Goal: Task Accomplishment & Management: Use online tool/utility

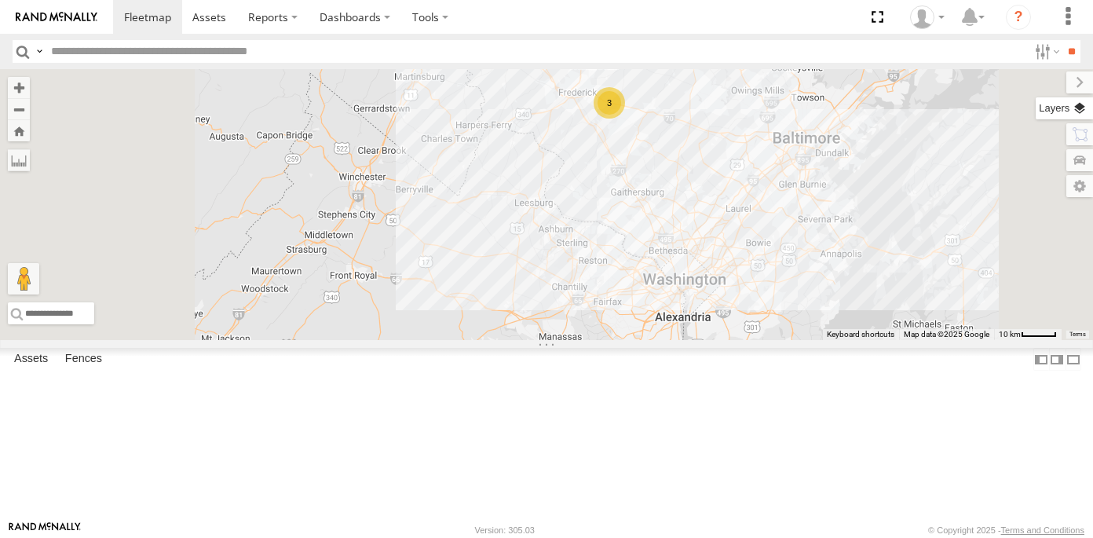
click at [1082, 108] on label at bounding box center [1063, 108] width 57 height 22
click at [0, 0] on span "Overlays" at bounding box center [0, 0] width 0 height 0
click at [0, 0] on span "Traffic" at bounding box center [0, 0] width 0 height 0
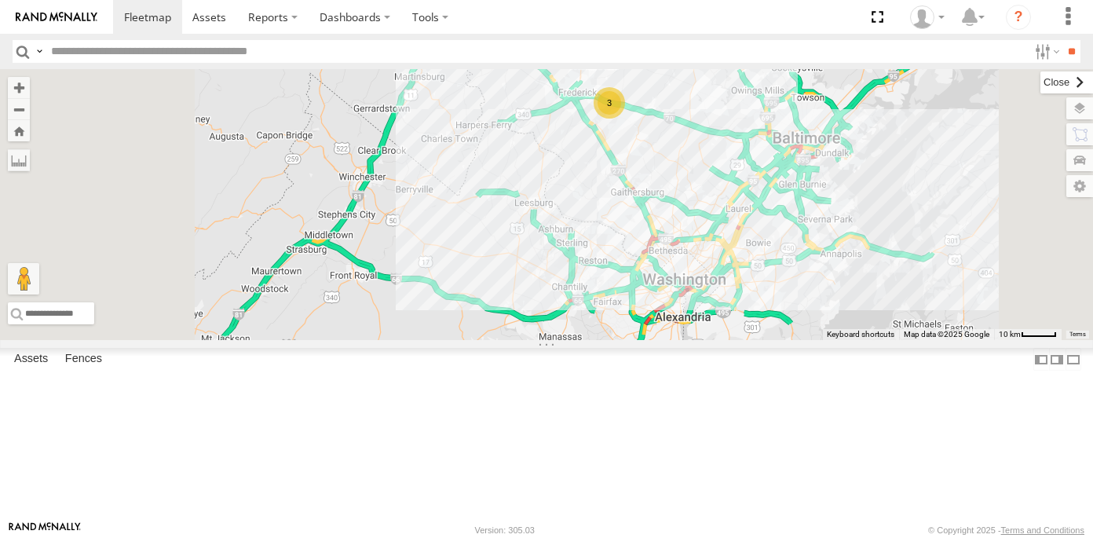
click at [1040, 78] on label at bounding box center [1066, 82] width 53 height 22
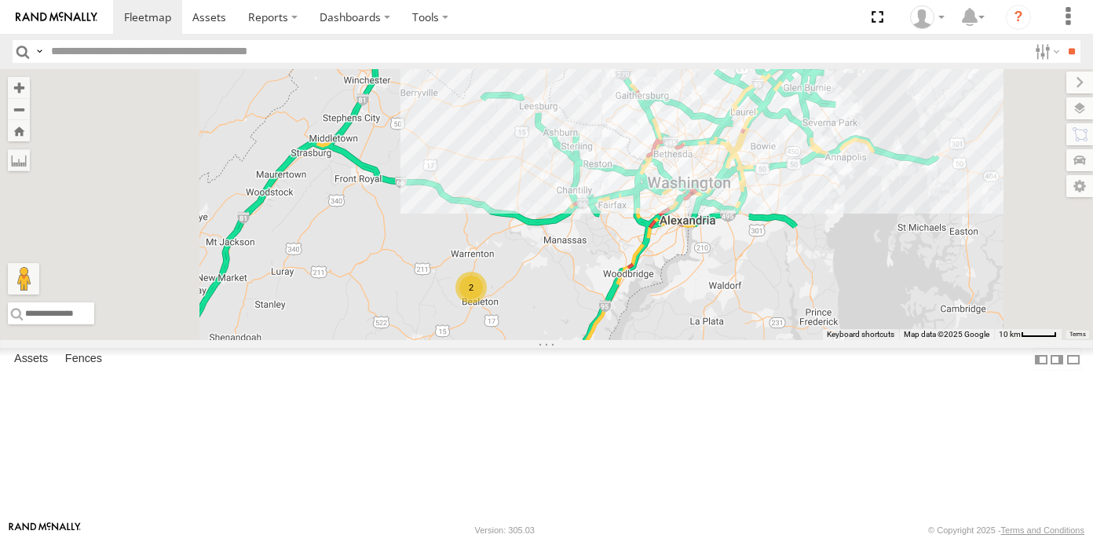
drag, startPoint x: 709, startPoint y: 472, endPoint x: 713, endPoint y: 367, distance: 105.3
click at [713, 340] on div "2 3 5 12N - KAREN WESTSTAR" at bounding box center [546, 204] width 1093 height 271
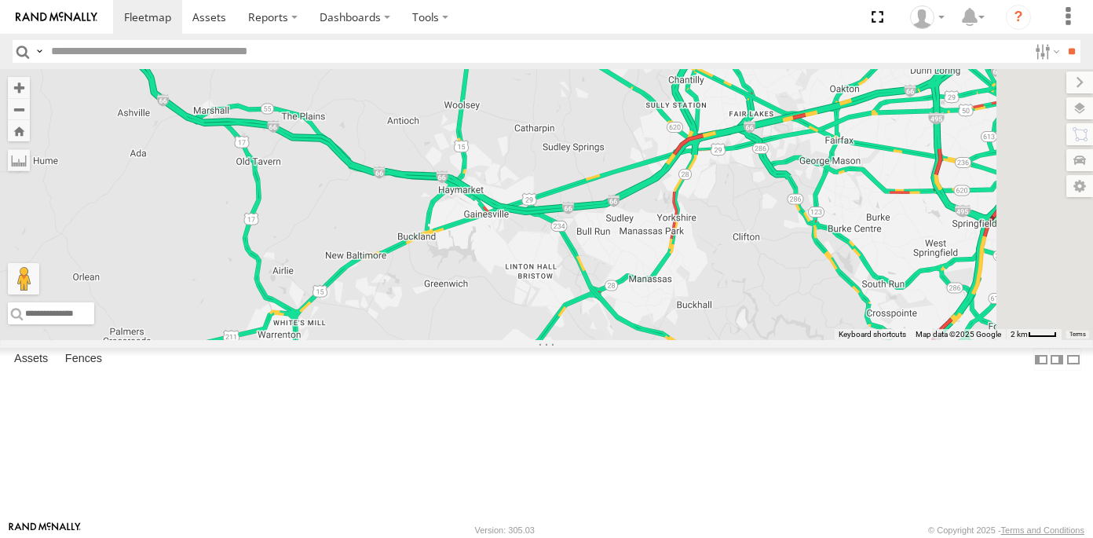
drag, startPoint x: 749, startPoint y: 218, endPoint x: 701, endPoint y: 393, distance: 181.4
click at [701, 340] on div "12N - [PERSON_NAME] 2" at bounding box center [546, 204] width 1093 height 271
click at [0, 0] on link at bounding box center [0, 0] width 0 height 0
click at [979, 144] on div "12N - [PERSON_NAME] 2" at bounding box center [546, 204] width 1093 height 271
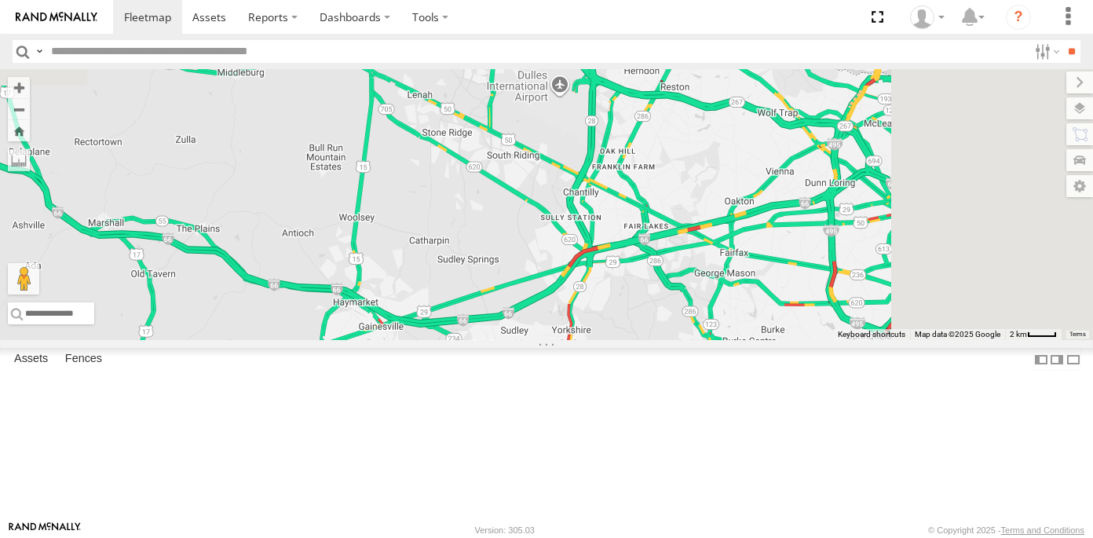
drag, startPoint x: 979, startPoint y: 144, endPoint x: 866, endPoint y: 256, distance: 159.3
click at [866, 256] on div "12N - [PERSON_NAME] 2" at bounding box center [546, 204] width 1093 height 271
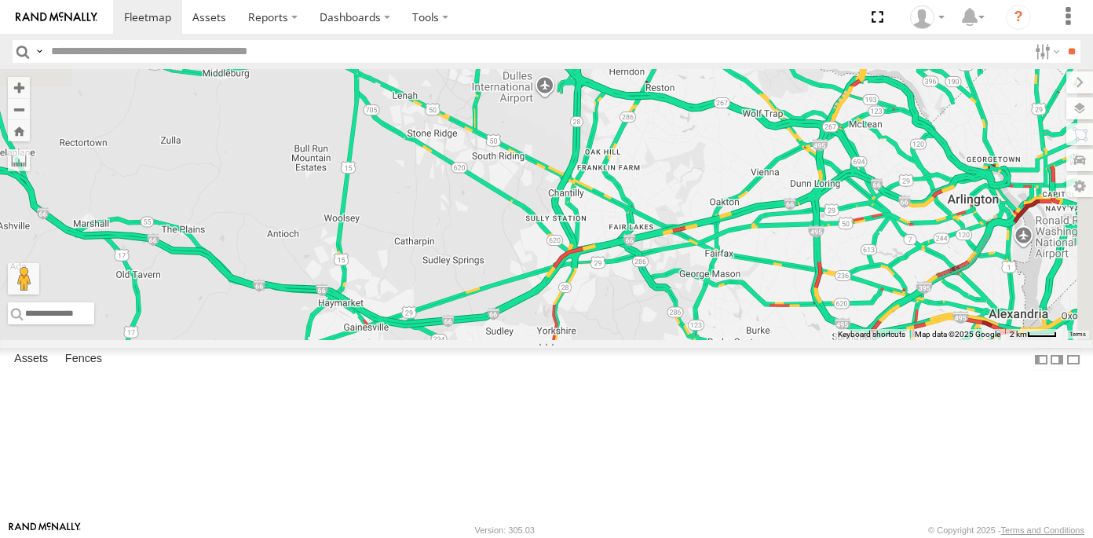
click at [0, 0] on link at bounding box center [0, 0] width 0 height 0
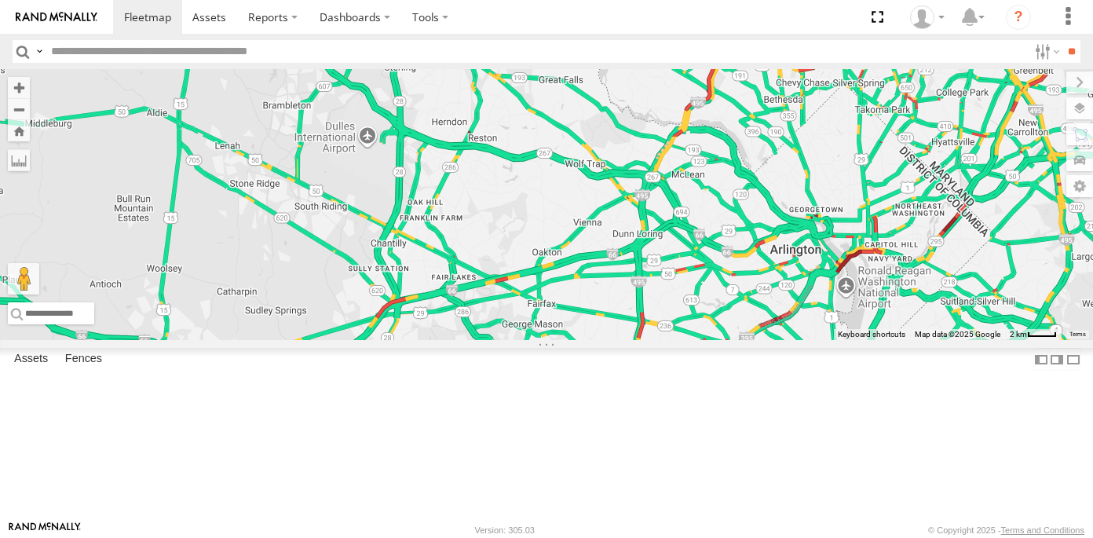
drag, startPoint x: 885, startPoint y: 329, endPoint x: 738, endPoint y: 447, distance: 188.1
click at [738, 340] on div "12N - KAREN WESTSTAR 2" at bounding box center [546, 204] width 1093 height 271
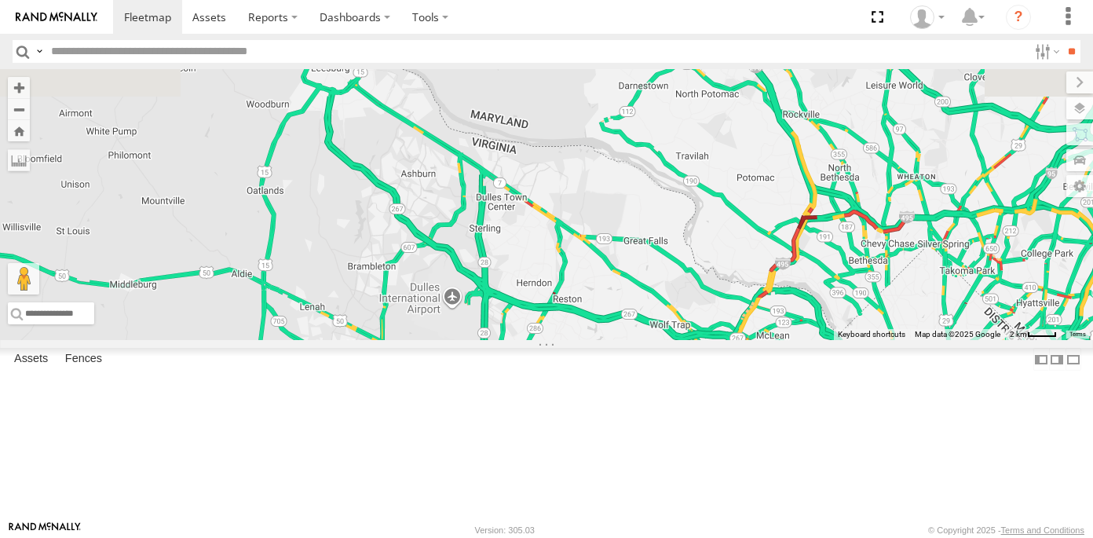
drag, startPoint x: 633, startPoint y: 206, endPoint x: 705, endPoint y: 325, distance: 139.0
click at [705, 325] on div "12N - KAREN WESTSTAR 2" at bounding box center [546, 204] width 1093 height 271
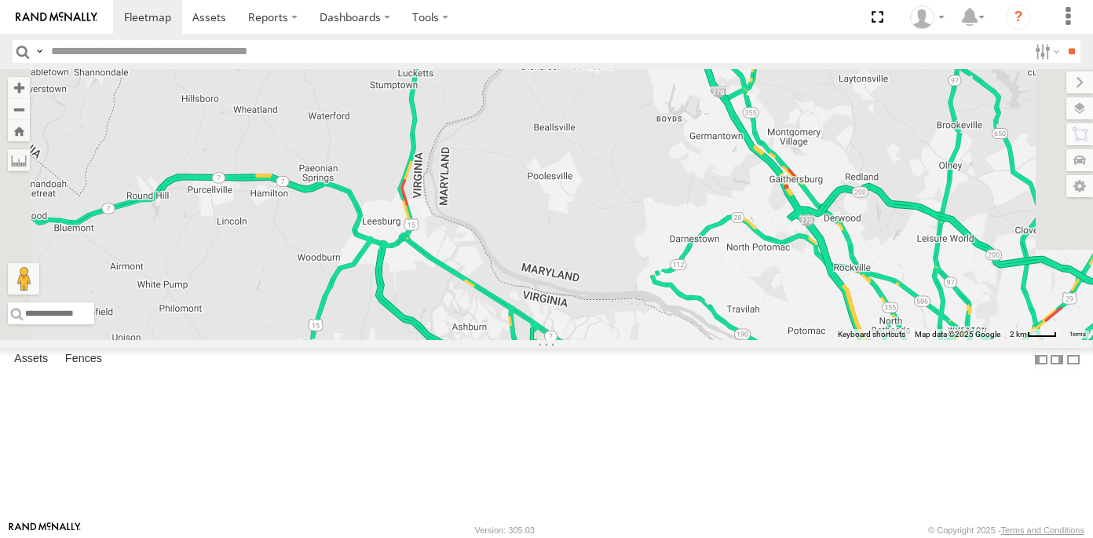
drag, startPoint x: 618, startPoint y: 103, endPoint x: 683, endPoint y: 330, distance: 236.0
click at [683, 326] on div "12N - KAREN WESTSTAR 2" at bounding box center [546, 204] width 1093 height 271
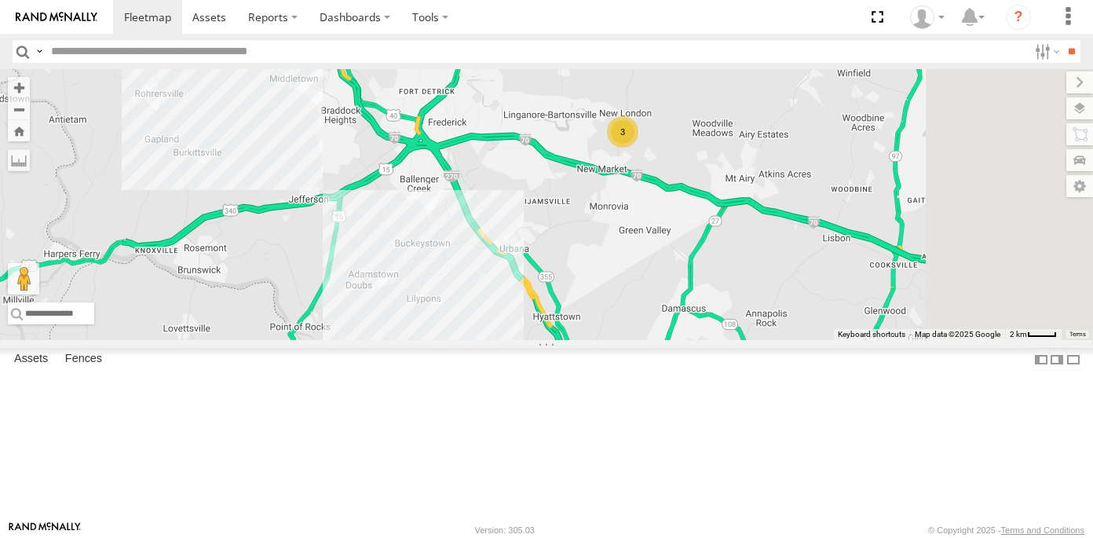
drag, startPoint x: 1016, startPoint y: 226, endPoint x: 819, endPoint y: 333, distance: 224.1
click at [819, 333] on div "12N - KAREN WESTSTAR 2 3" at bounding box center [546, 204] width 1093 height 271
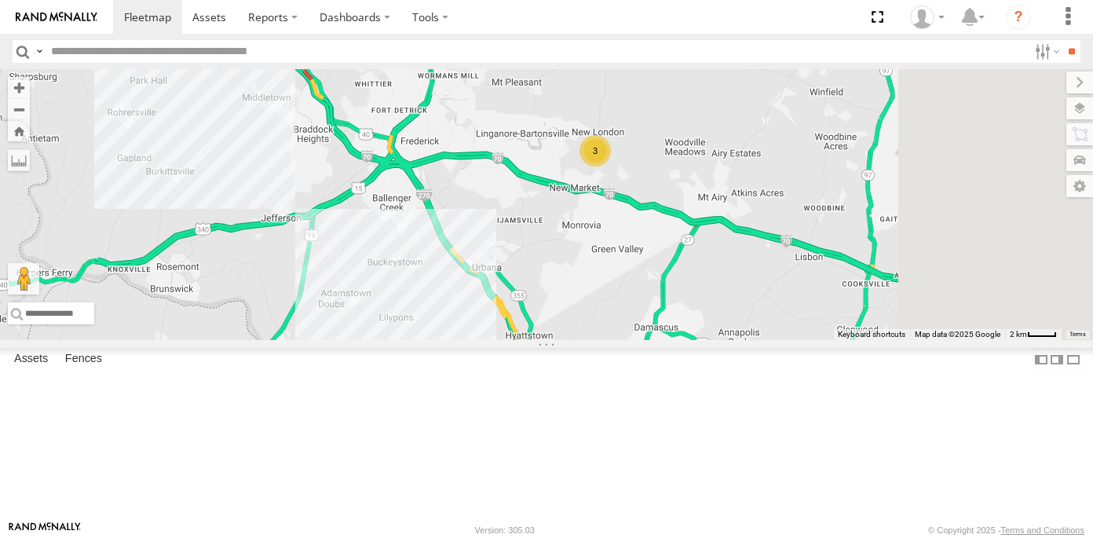
drag, startPoint x: 873, startPoint y: 290, endPoint x: 843, endPoint y: 312, distance: 37.5
click at [843, 312] on div "12N - KAREN WESTSTAR 2 3" at bounding box center [546, 204] width 1093 height 271
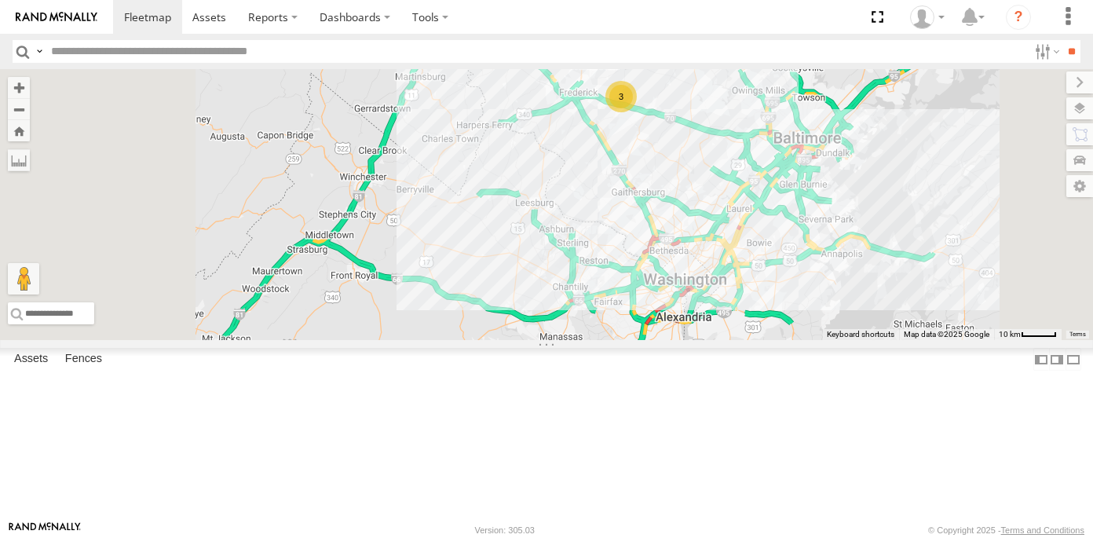
click at [0, 0] on span at bounding box center [0, 0] width 0 height 0
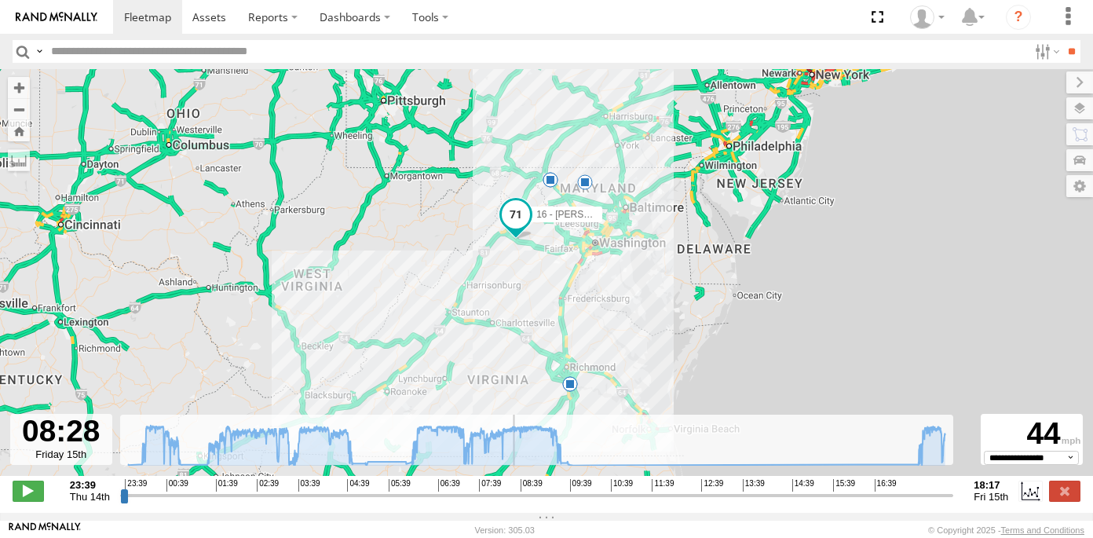
drag, startPoint x: 124, startPoint y: 502, endPoint x: 513, endPoint y: 503, distance: 389.3
click at [513, 502] on input "range" at bounding box center [537, 494] width 834 height 15
drag, startPoint x: 513, startPoint y: 503, endPoint x: 793, endPoint y: 513, distance: 280.3
click at [793, 502] on input "range" at bounding box center [537, 494] width 834 height 15
drag, startPoint x: 794, startPoint y: 501, endPoint x: 918, endPoint y: 508, distance: 124.2
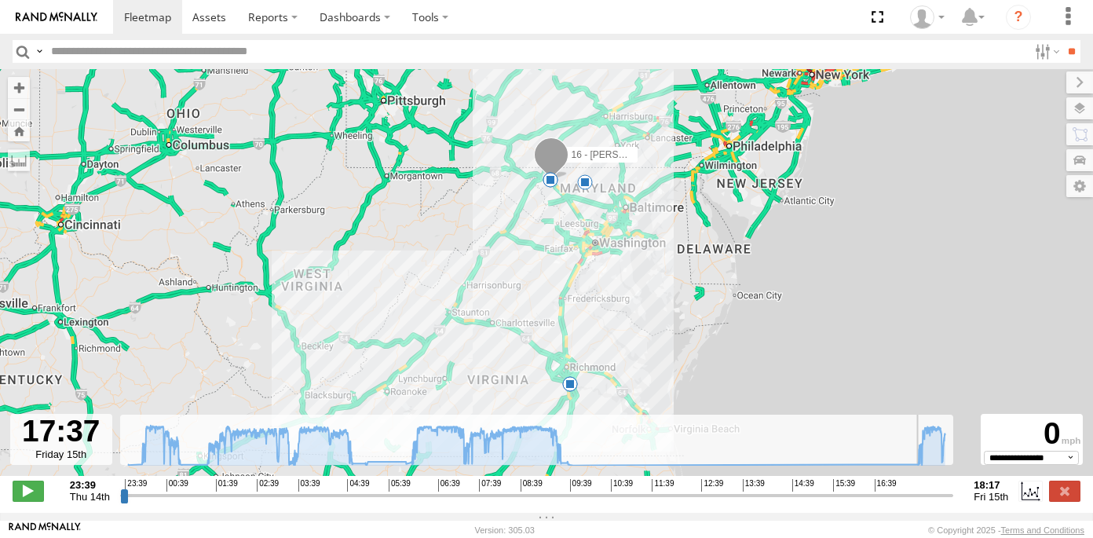
type input "**********"
click at [918, 502] on input "range" at bounding box center [537, 494] width 834 height 15
click at [150, 20] on span at bounding box center [147, 16] width 47 height 15
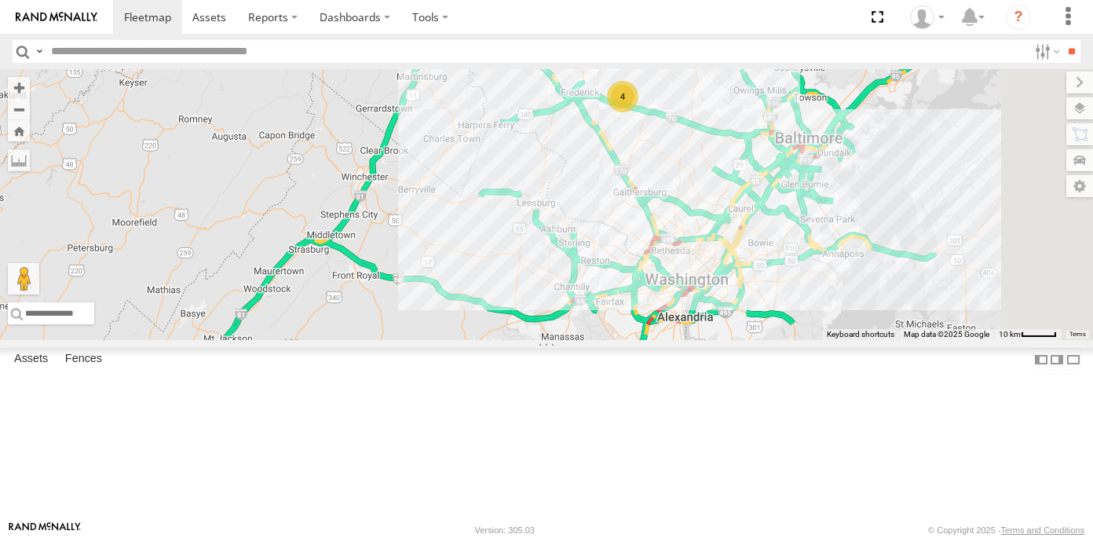
click at [0, 0] on span at bounding box center [0, 0] width 0 height 0
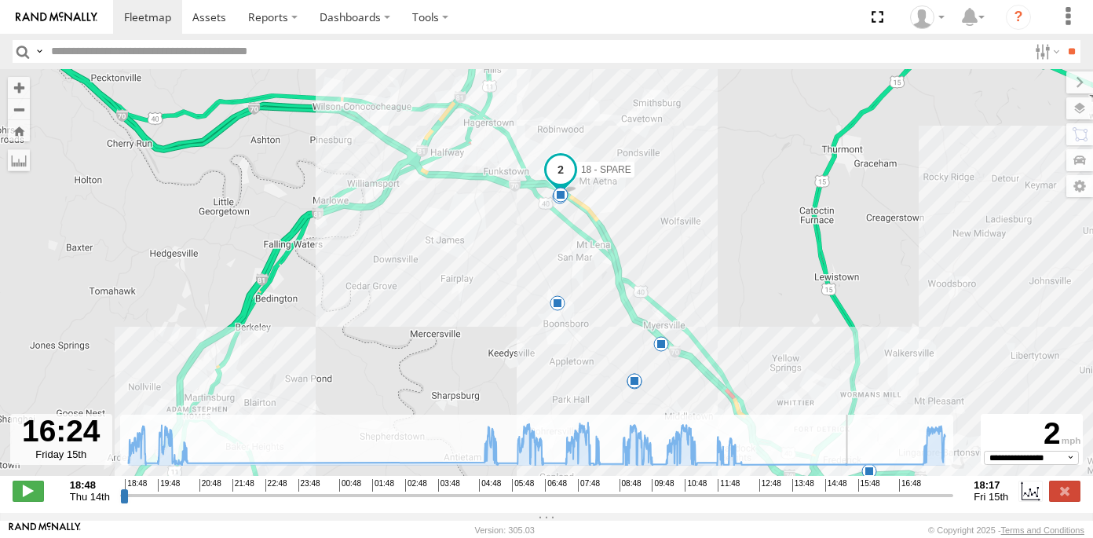
drag, startPoint x: 126, startPoint y: 505, endPoint x: 885, endPoint y: 598, distance: 764.7
click at [885, 502] on input "range" at bounding box center [537, 494] width 834 height 15
drag, startPoint x: 883, startPoint y: 505, endPoint x: 924, endPoint y: 505, distance: 40.8
type input "**********"
click at [924, 502] on input "range" at bounding box center [537, 494] width 834 height 15
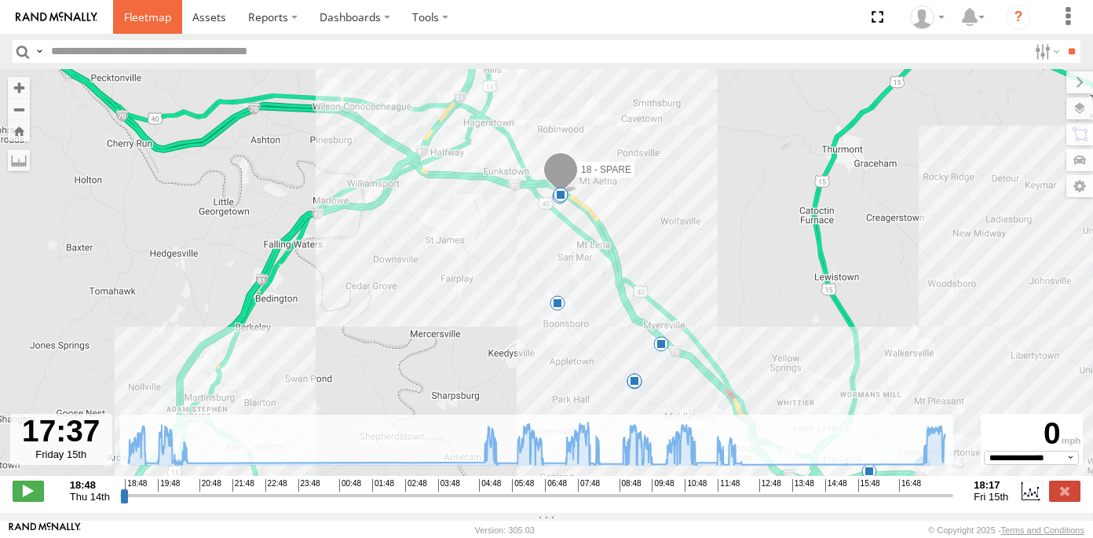
click at [159, 14] on span at bounding box center [147, 16] width 47 height 15
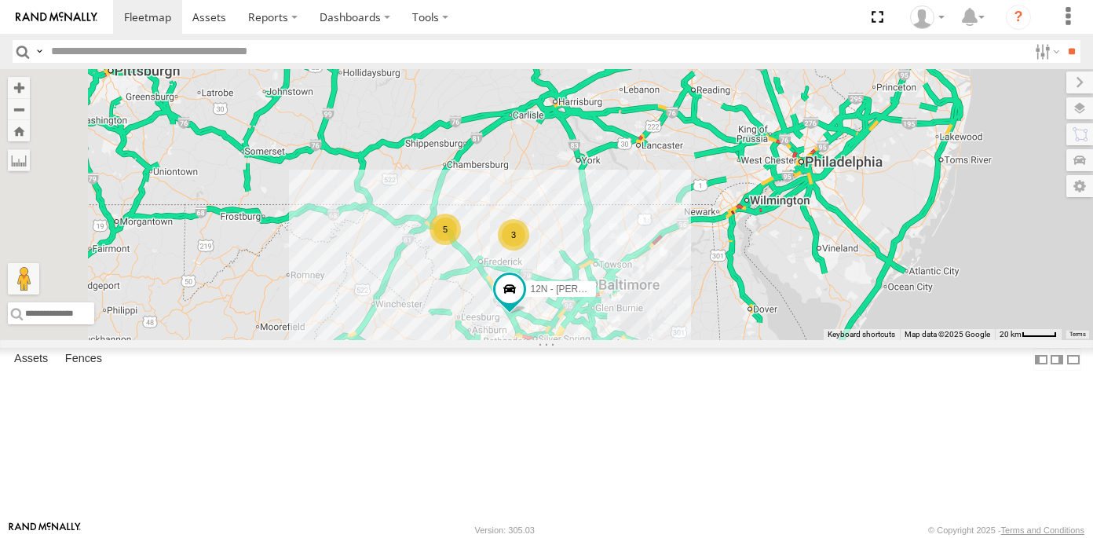
drag, startPoint x: 815, startPoint y: 286, endPoint x: 744, endPoint y: 418, distance: 149.6
click at [744, 340] on div "12N - [PERSON_NAME] 2 3 5" at bounding box center [546, 204] width 1093 height 271
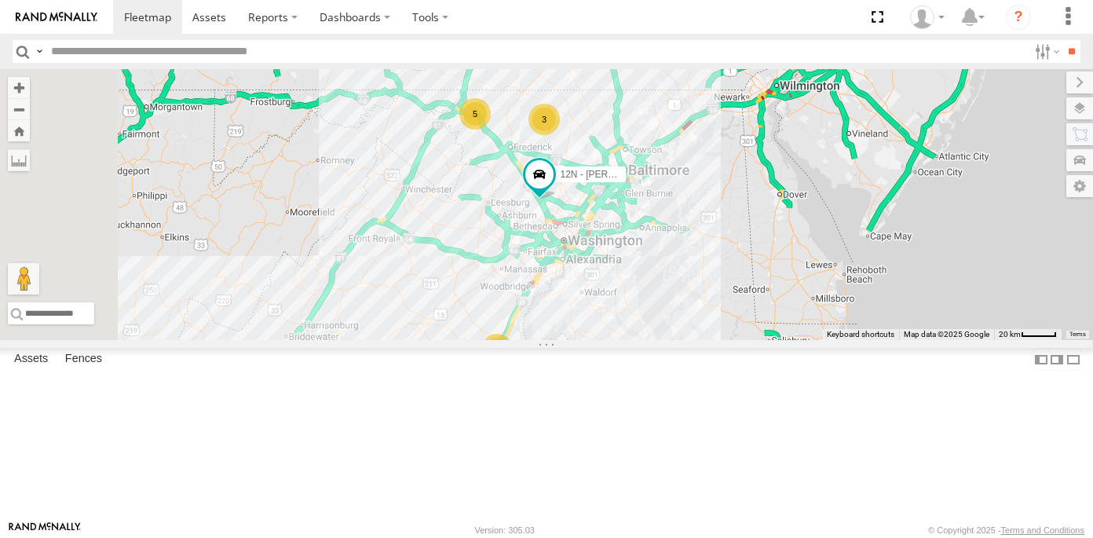
drag, startPoint x: 739, startPoint y: 365, endPoint x: 771, endPoint y: 244, distance: 125.1
click at [771, 244] on div "12N - KAREN WESTSTAR 2 3 5" at bounding box center [546, 204] width 1093 height 271
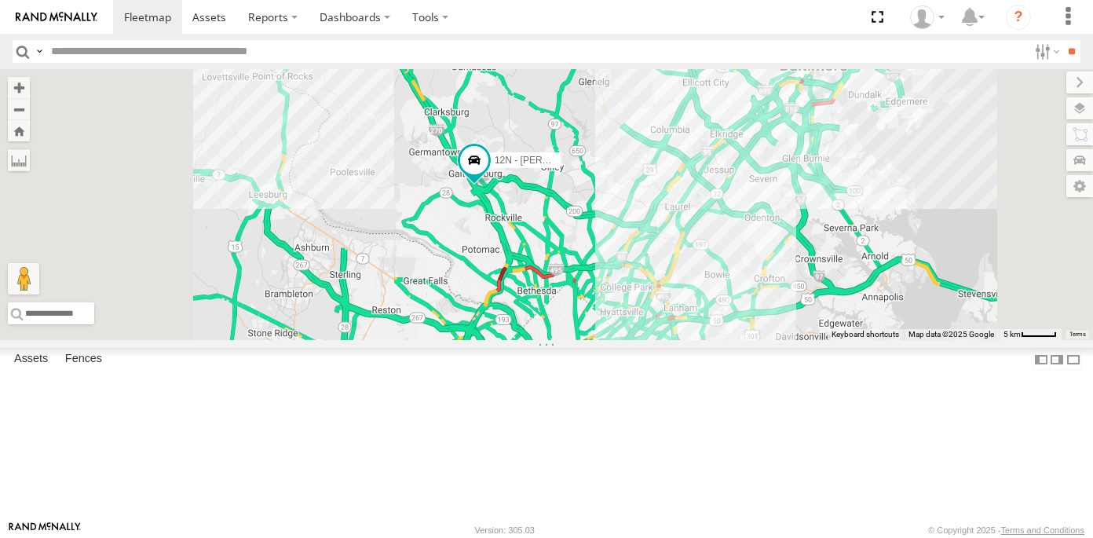
drag, startPoint x: 697, startPoint y: 395, endPoint x: 715, endPoint y: 281, distance: 115.2
click at [715, 281] on div "12N - KAREN WESTSTAR 3" at bounding box center [546, 204] width 1093 height 271
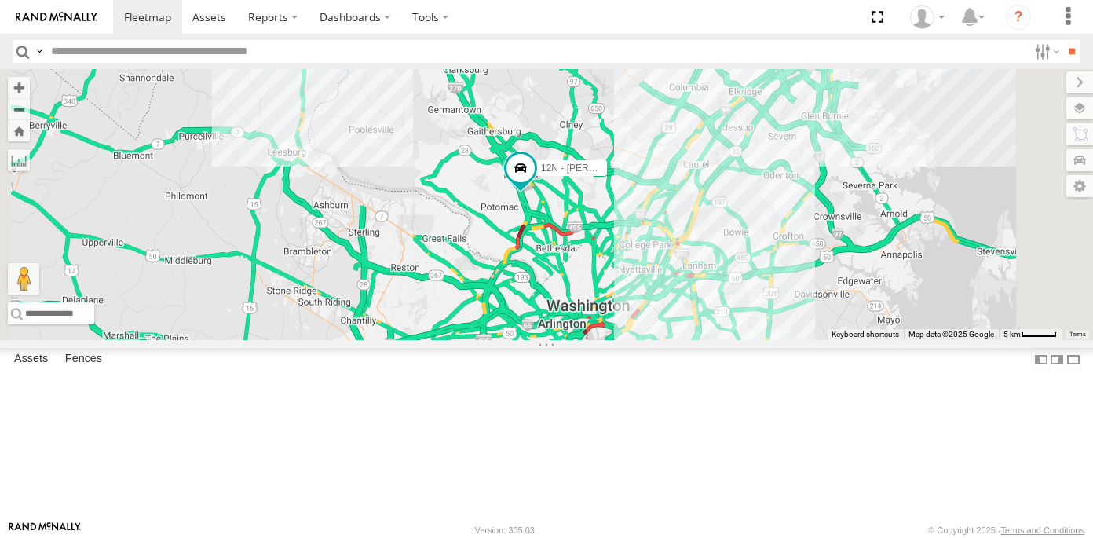
drag, startPoint x: 731, startPoint y: 375, endPoint x: 749, endPoint y: 339, distance: 40.4
click at [749, 339] on div "12N - KAREN WESTSTAR 3" at bounding box center [546, 204] width 1093 height 271
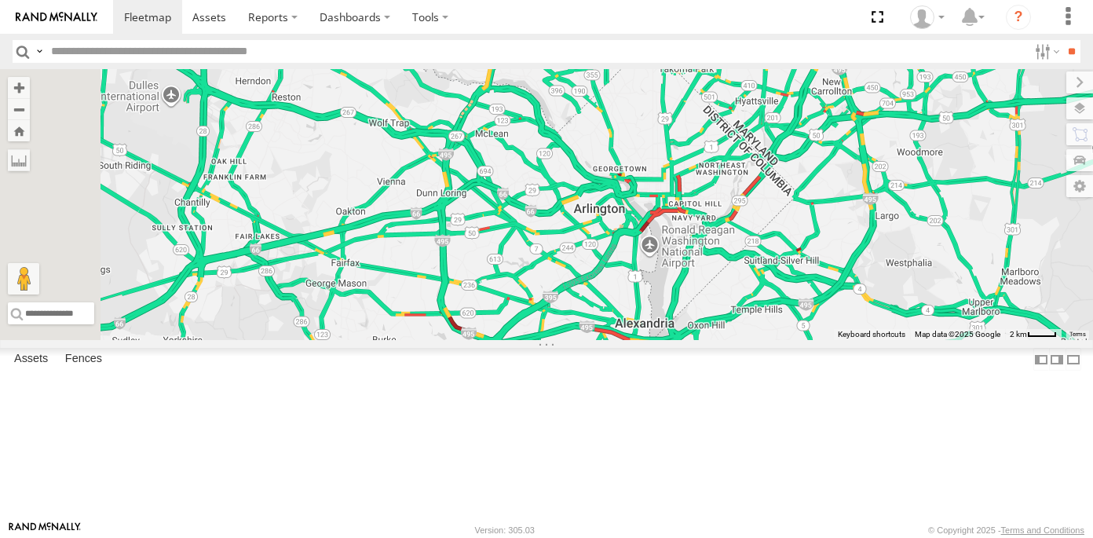
drag, startPoint x: 735, startPoint y: 402, endPoint x: 762, endPoint y: 208, distance: 195.7
click at [762, 208] on div "12N - KAREN WESTSTAR" at bounding box center [546, 204] width 1093 height 271
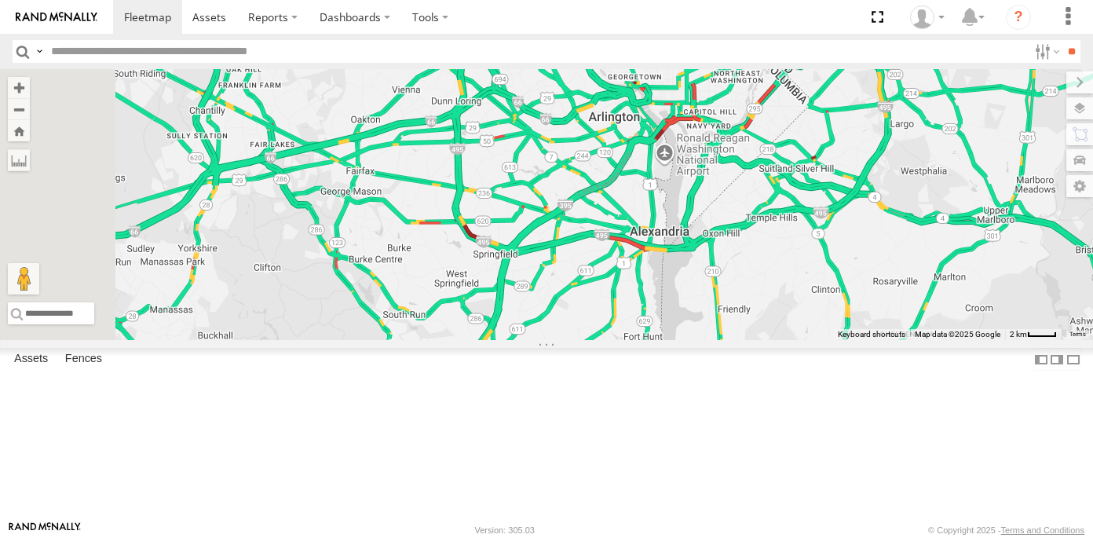
drag, startPoint x: 703, startPoint y: 475, endPoint x: 716, endPoint y: 401, distance: 74.8
click at [716, 340] on div "12N - KAREN WESTSTAR" at bounding box center [546, 204] width 1093 height 271
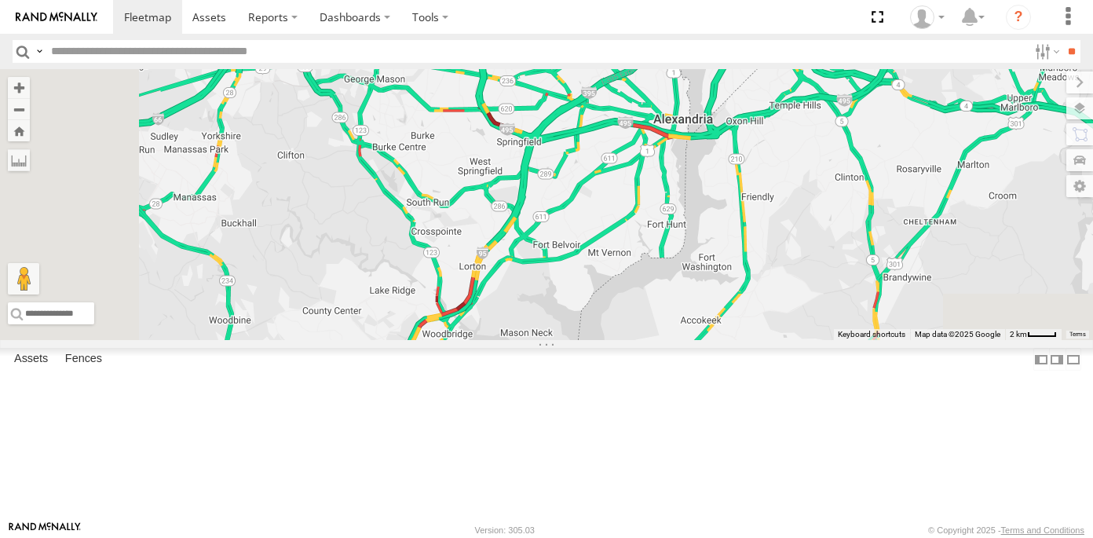
drag, startPoint x: 677, startPoint y: 488, endPoint x: 712, endPoint y: 333, distance: 159.2
click at [712, 333] on div "12N - KAREN WESTSTAR" at bounding box center [546, 204] width 1093 height 271
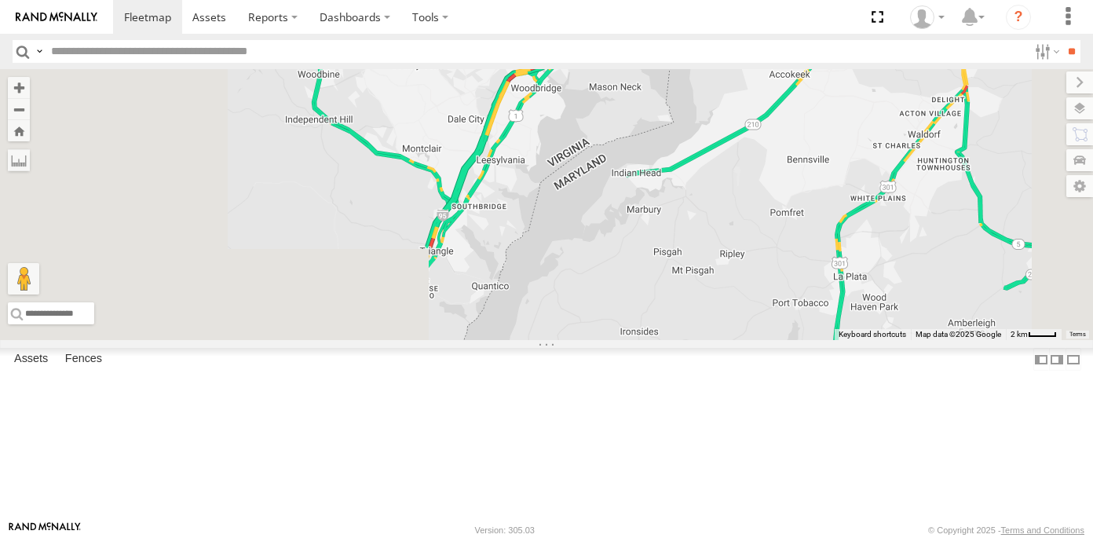
drag, startPoint x: 655, startPoint y: 425, endPoint x: 753, endPoint y: 176, distance: 268.2
click at [752, 194] on div "12N - KAREN WESTSTAR" at bounding box center [546, 204] width 1093 height 271
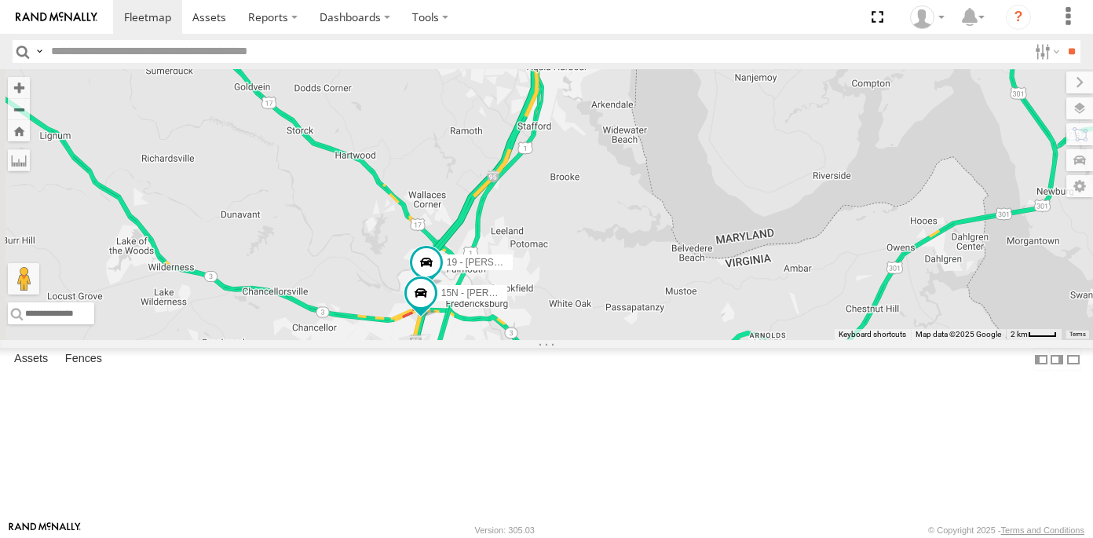
drag, startPoint x: 731, startPoint y: 408, endPoint x: 713, endPoint y: 443, distance: 40.0
click at [713, 340] on div "12N - KAREN WESTSTAR 19 - MORGAN 15N - JUSTIN" at bounding box center [546, 204] width 1093 height 271
click at [0, 0] on link at bounding box center [0, 0] width 0 height 0
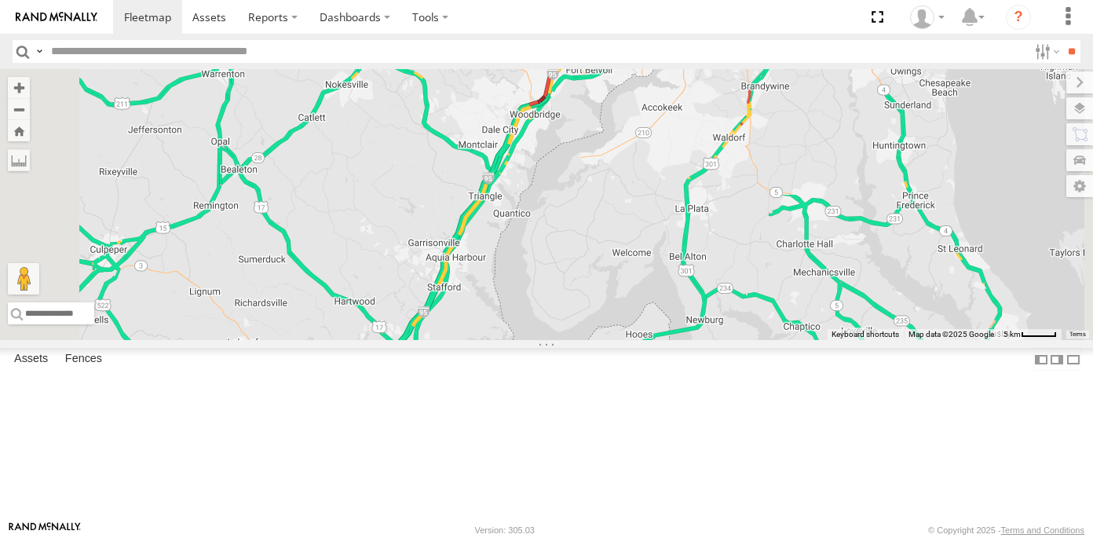
drag, startPoint x: 892, startPoint y: 198, endPoint x: 815, endPoint y: 332, distance: 154.7
click at [815, 332] on div "12N - KAREN WESTSTAR 2" at bounding box center [546, 204] width 1093 height 271
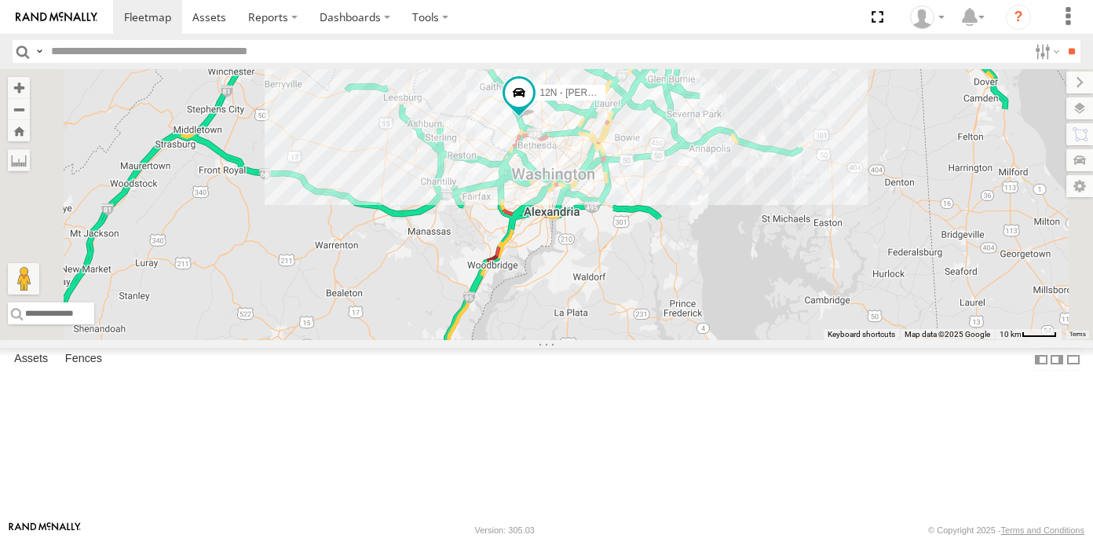
drag, startPoint x: 954, startPoint y: 194, endPoint x: 868, endPoint y: 281, distance: 122.6
click at [868, 281] on div "12N - KAREN WESTSTAR 2" at bounding box center [546, 204] width 1093 height 271
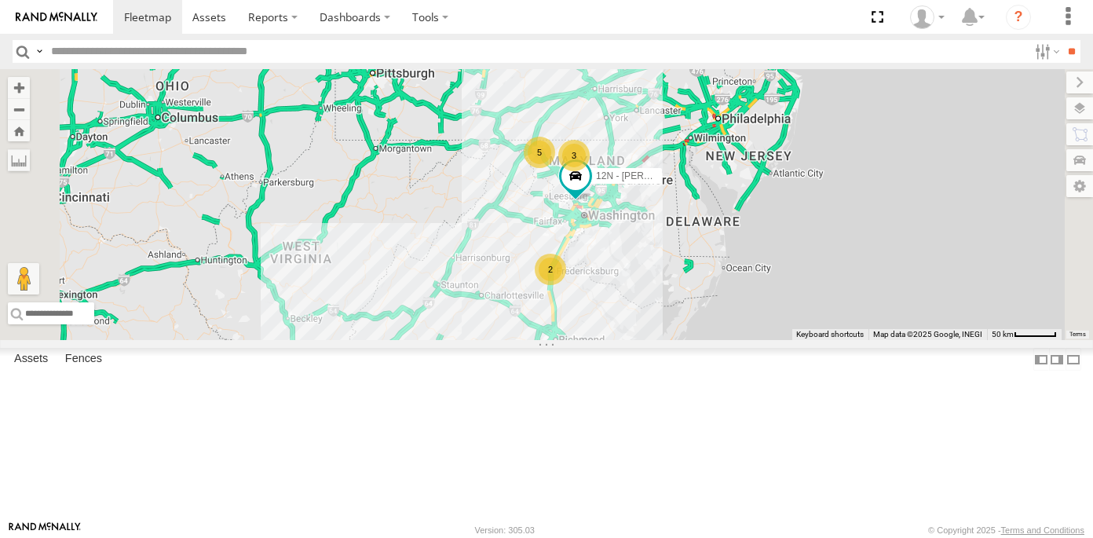
drag, startPoint x: 942, startPoint y: 222, endPoint x: 882, endPoint y: 250, distance: 65.7
click at [882, 250] on div "12N - KAREN WESTSTAR 2 3 5" at bounding box center [546, 204] width 1093 height 271
